Goal: Information Seeking & Learning: Learn about a topic

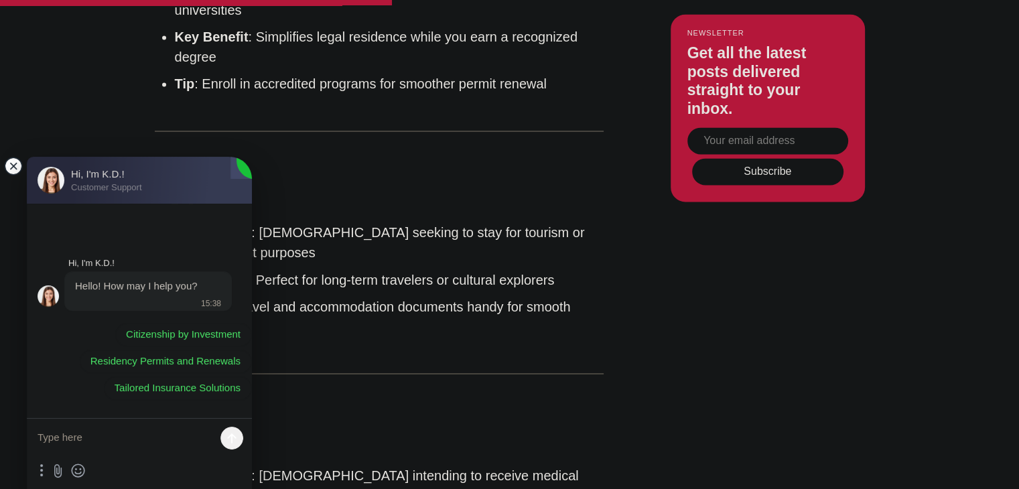
click at [15, 171] on jdiv at bounding box center [13, 166] width 19 height 19
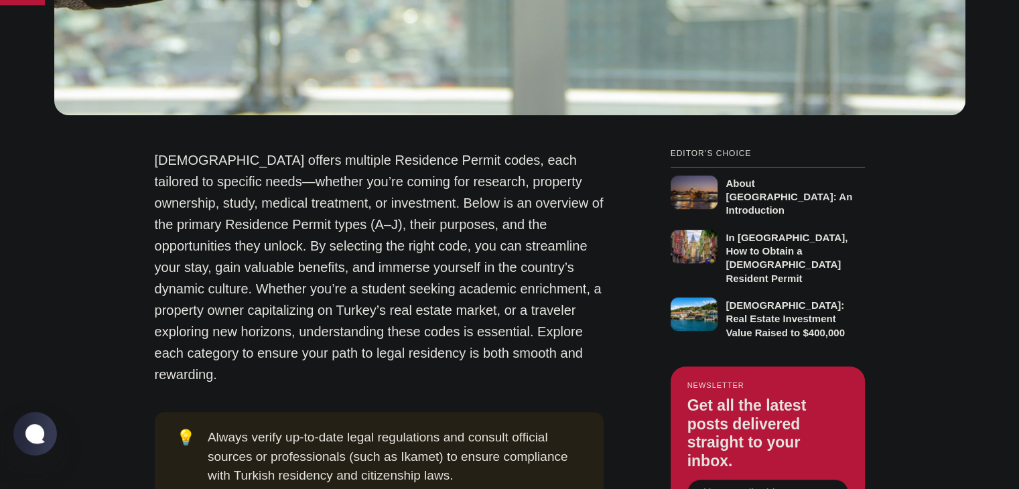
scroll to position [918, 0]
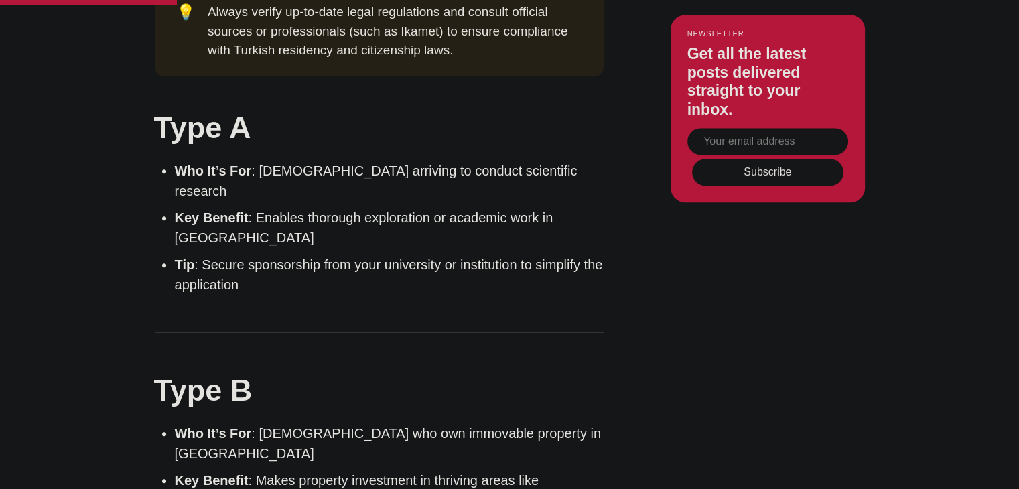
scroll to position [1329, 0]
